Goal: Transaction & Acquisition: Purchase product/service

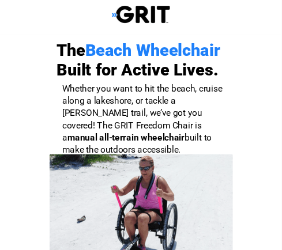
select select "US"
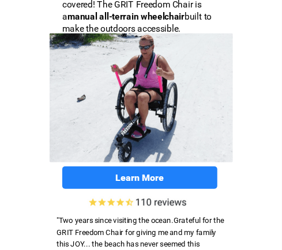
scroll to position [121, 0]
click at [144, 135] on img at bounding box center [141, 97] width 183 height 129
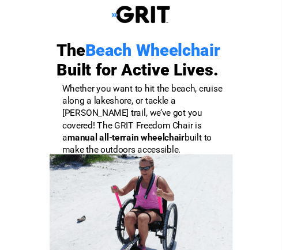
select select "US"
